Goal: Navigation & Orientation: Find specific page/section

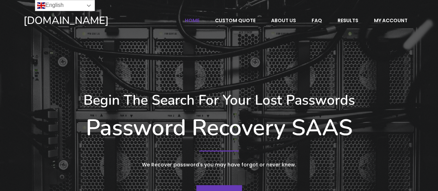
click at [89, 6] on link "English" at bounding box center [65, 5] width 60 height 11
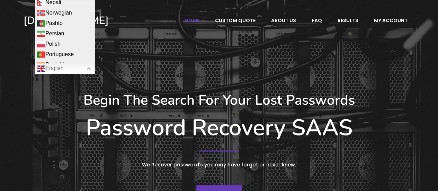
scroll to position [760, 0]
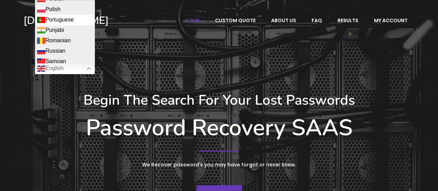
click at [66, 15] on link "Portuguese" at bounding box center [64, 20] width 59 height 10
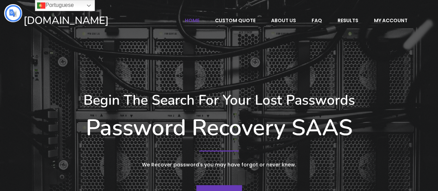
scroll to position [0, 0]
